Goal: Find specific page/section: Find specific page/section

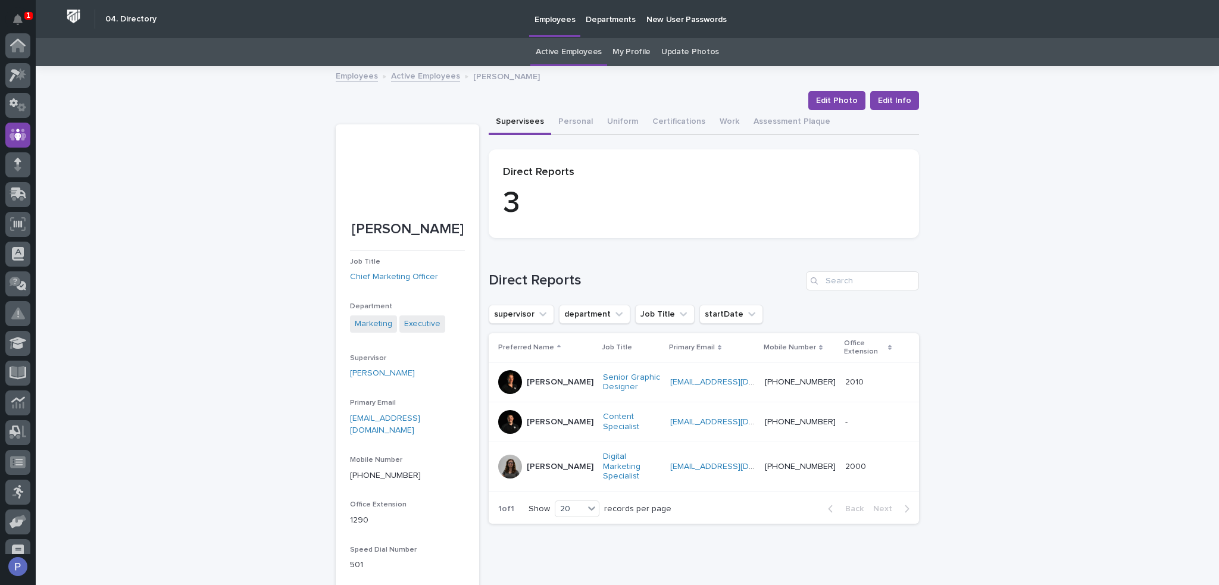
scroll to position [89, 0]
click at [574, 52] on link "Active Employees" at bounding box center [569, 52] width 66 height 28
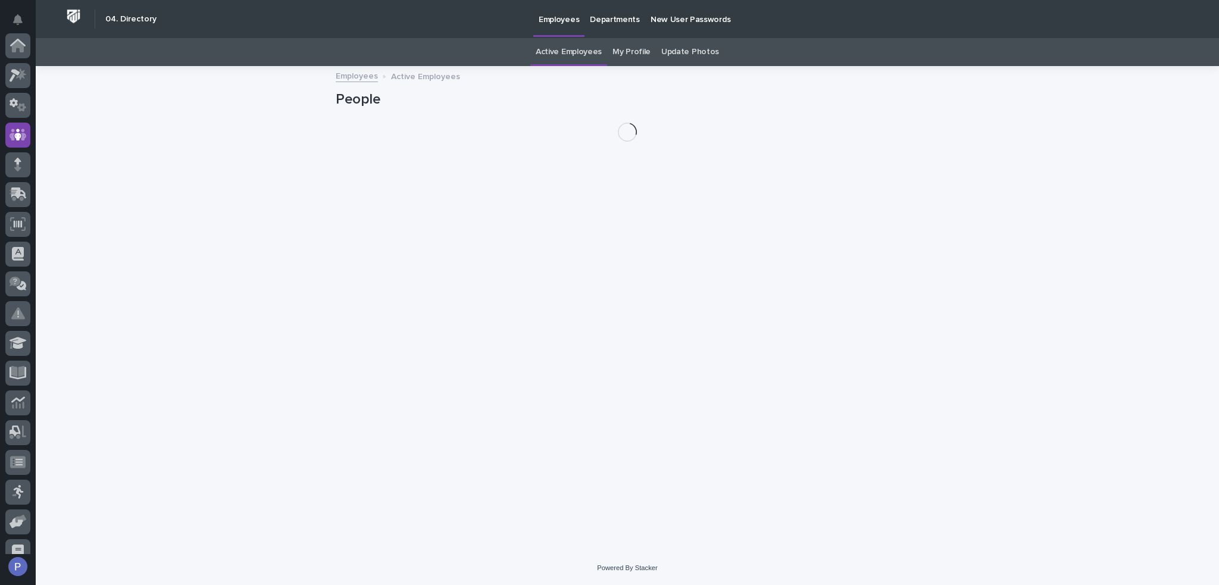
scroll to position [89, 0]
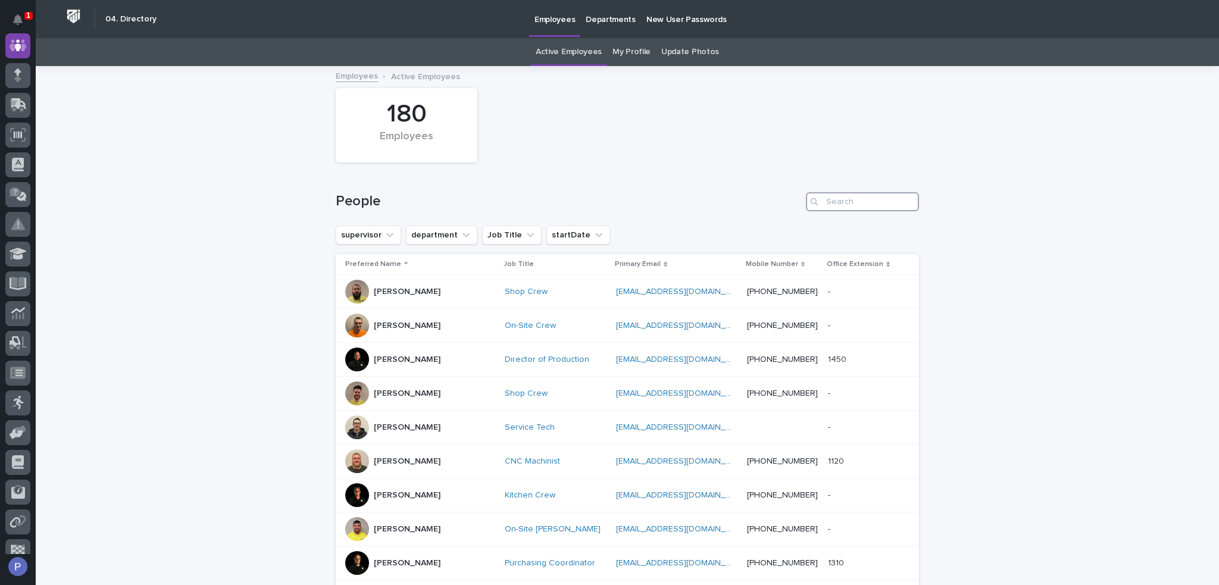
click at [820, 204] on input "Search" at bounding box center [862, 201] width 113 height 19
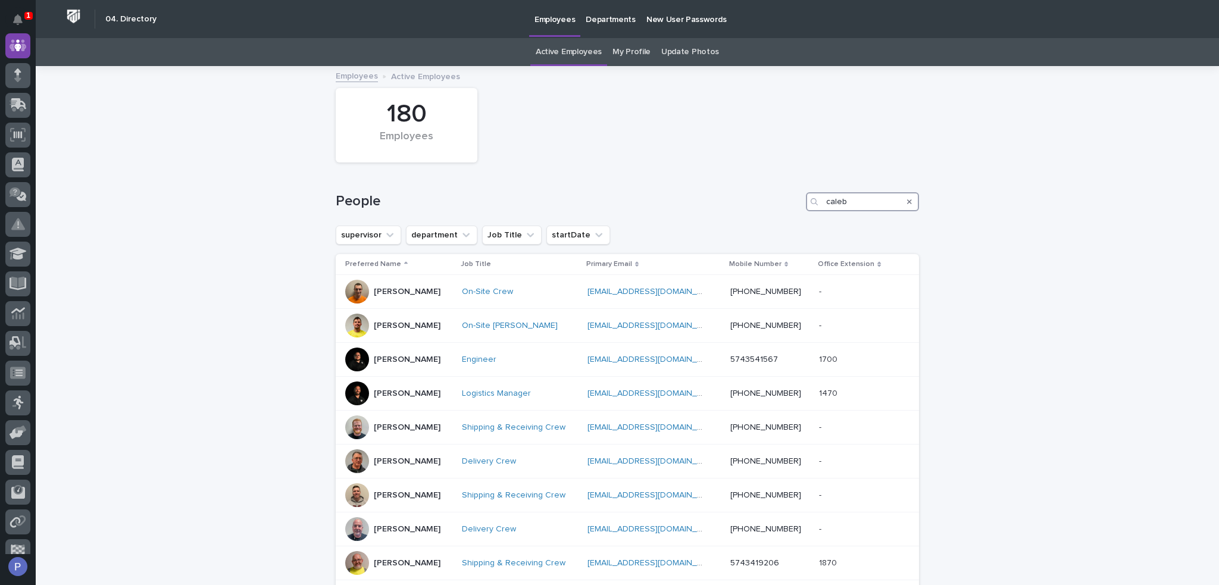
type input "caleb"
